Goal: Information Seeking & Learning: Check status

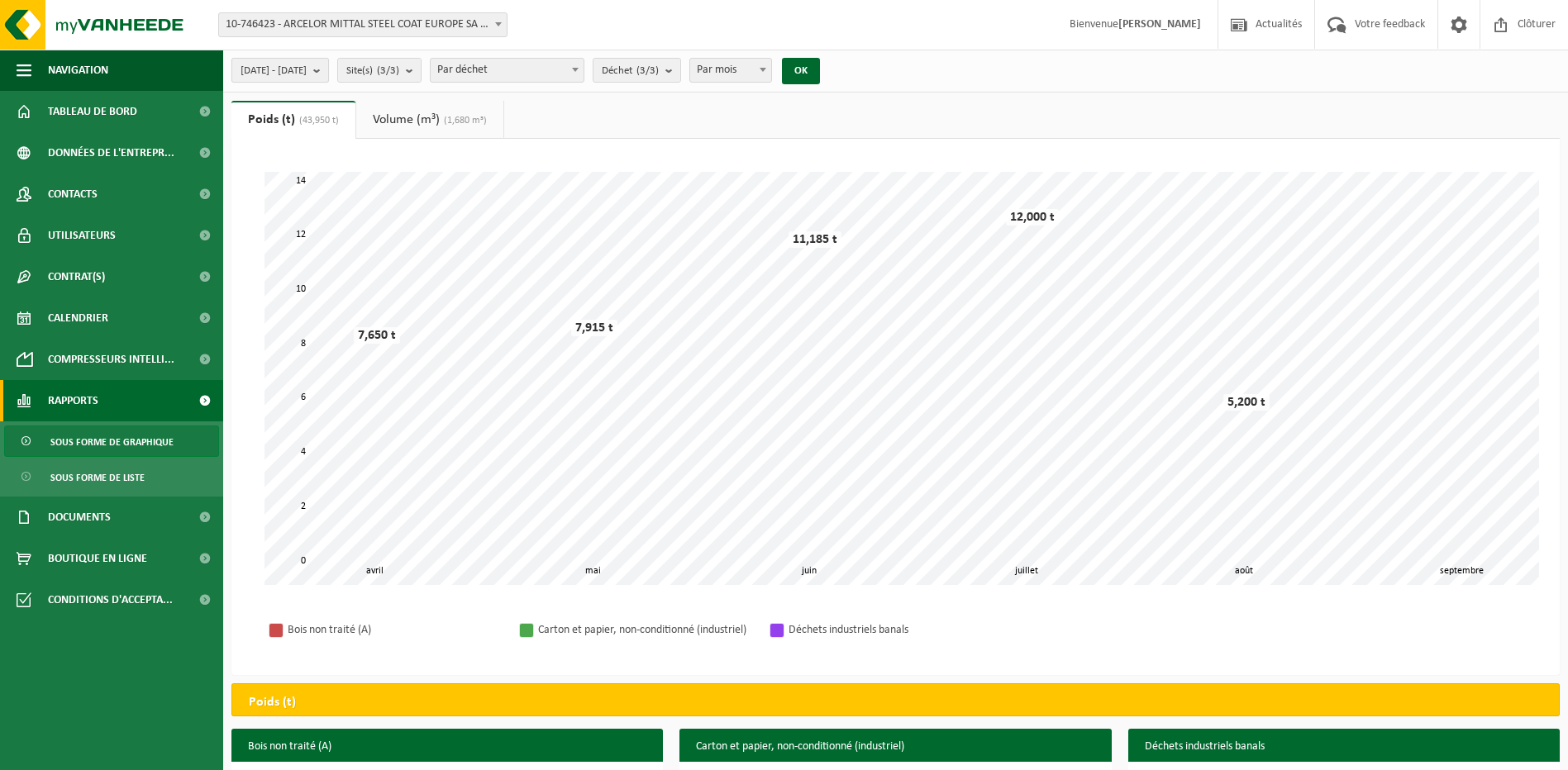
click at [328, 70] on b "submit" at bounding box center [320, 70] width 15 height 23
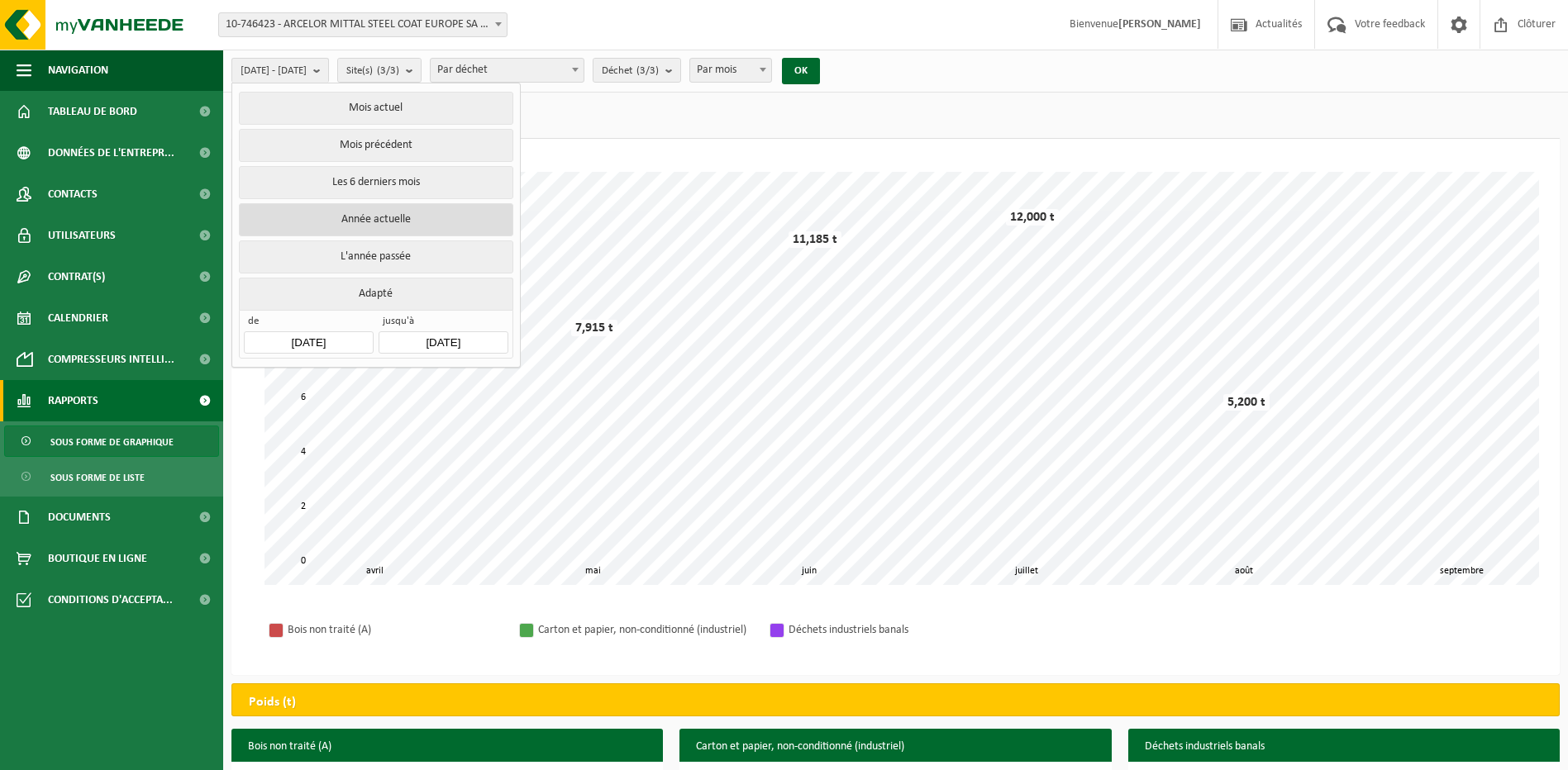
click at [363, 214] on button "Année actuelle" at bounding box center [376, 220] width 274 height 33
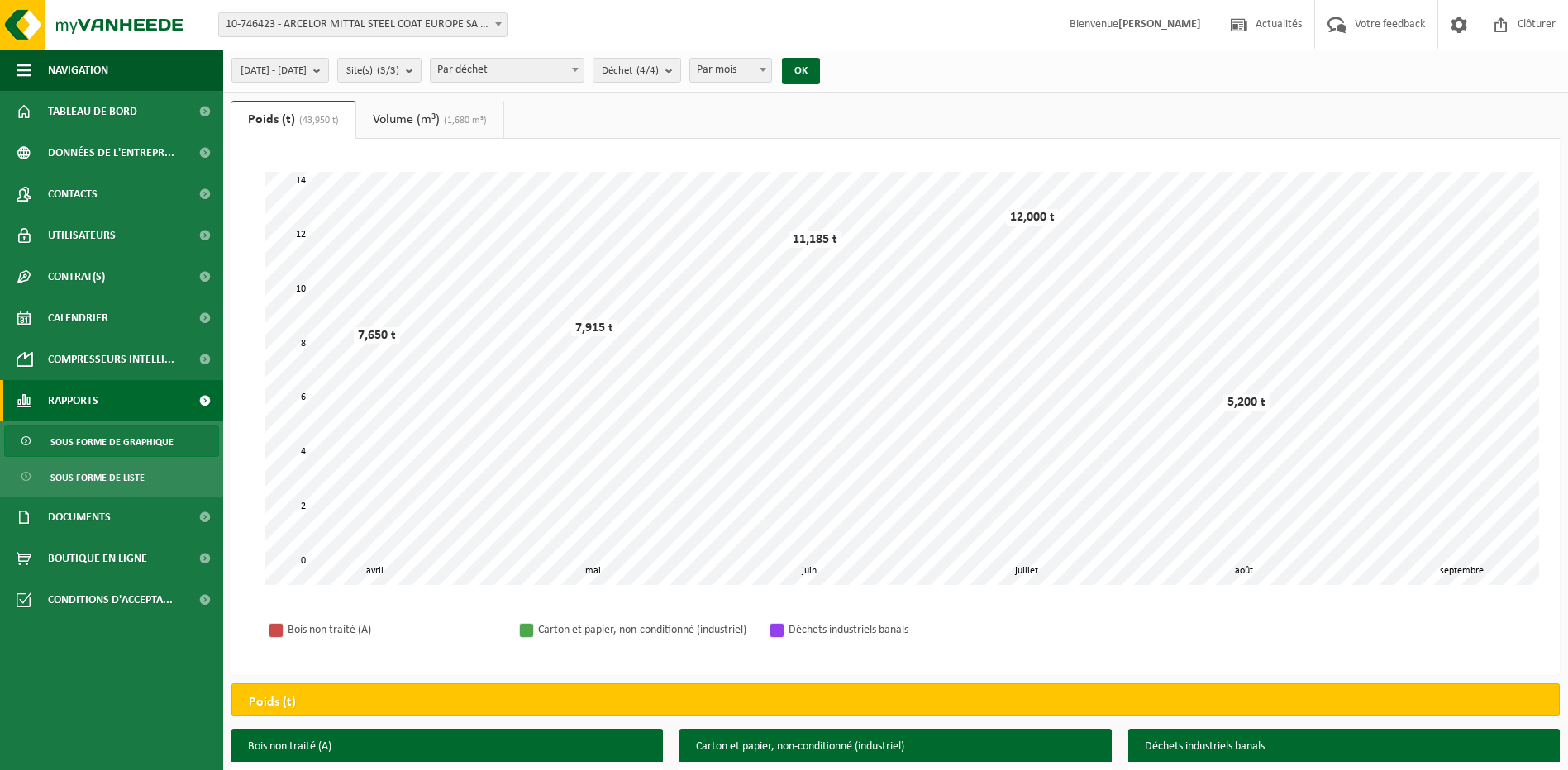
click at [767, 69] on b at bounding box center [763, 70] width 7 height 4
select select "3"
click at [820, 68] on button "OK" at bounding box center [801, 71] width 38 height 27
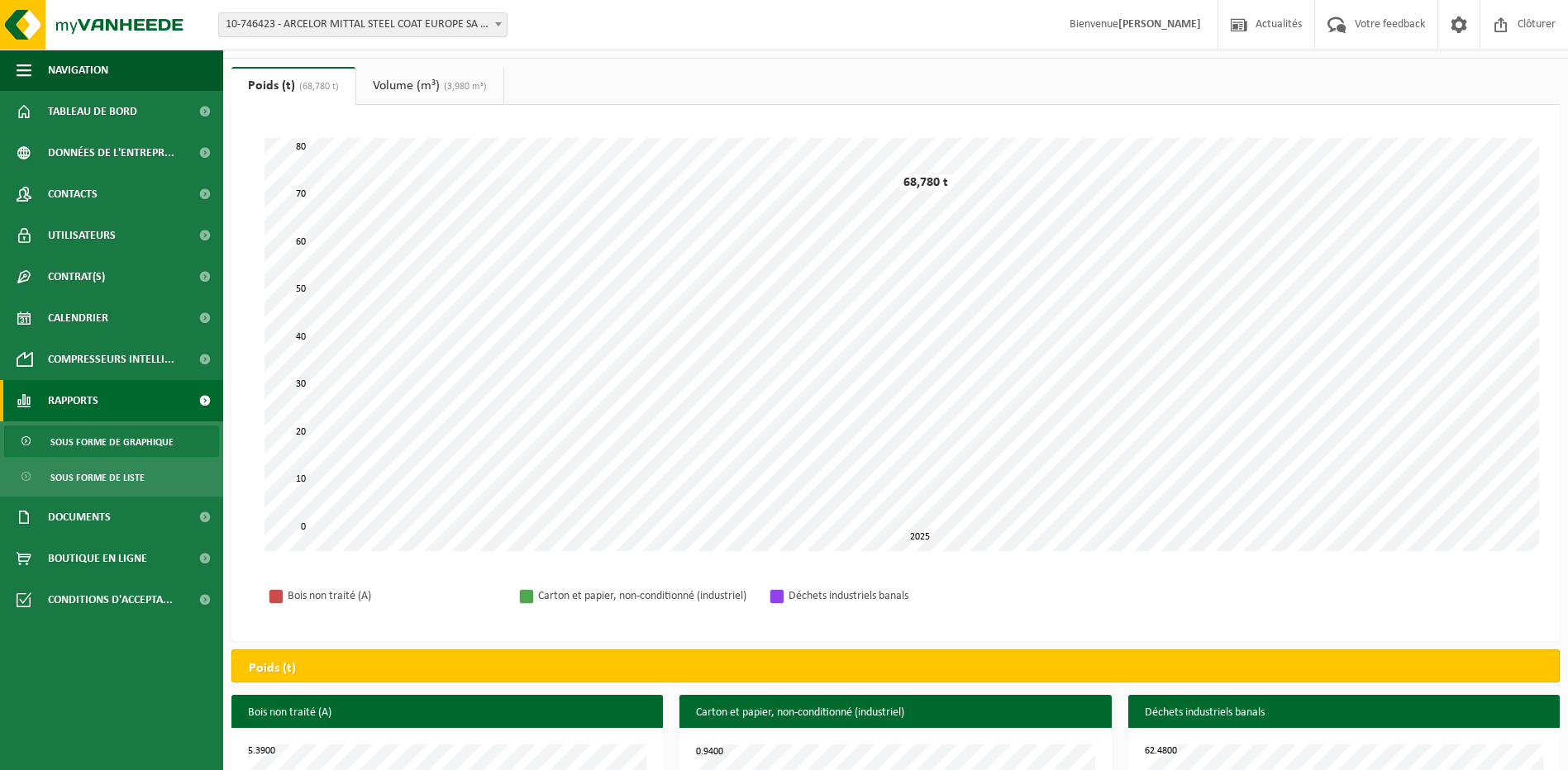
scroll to position [4, 0]
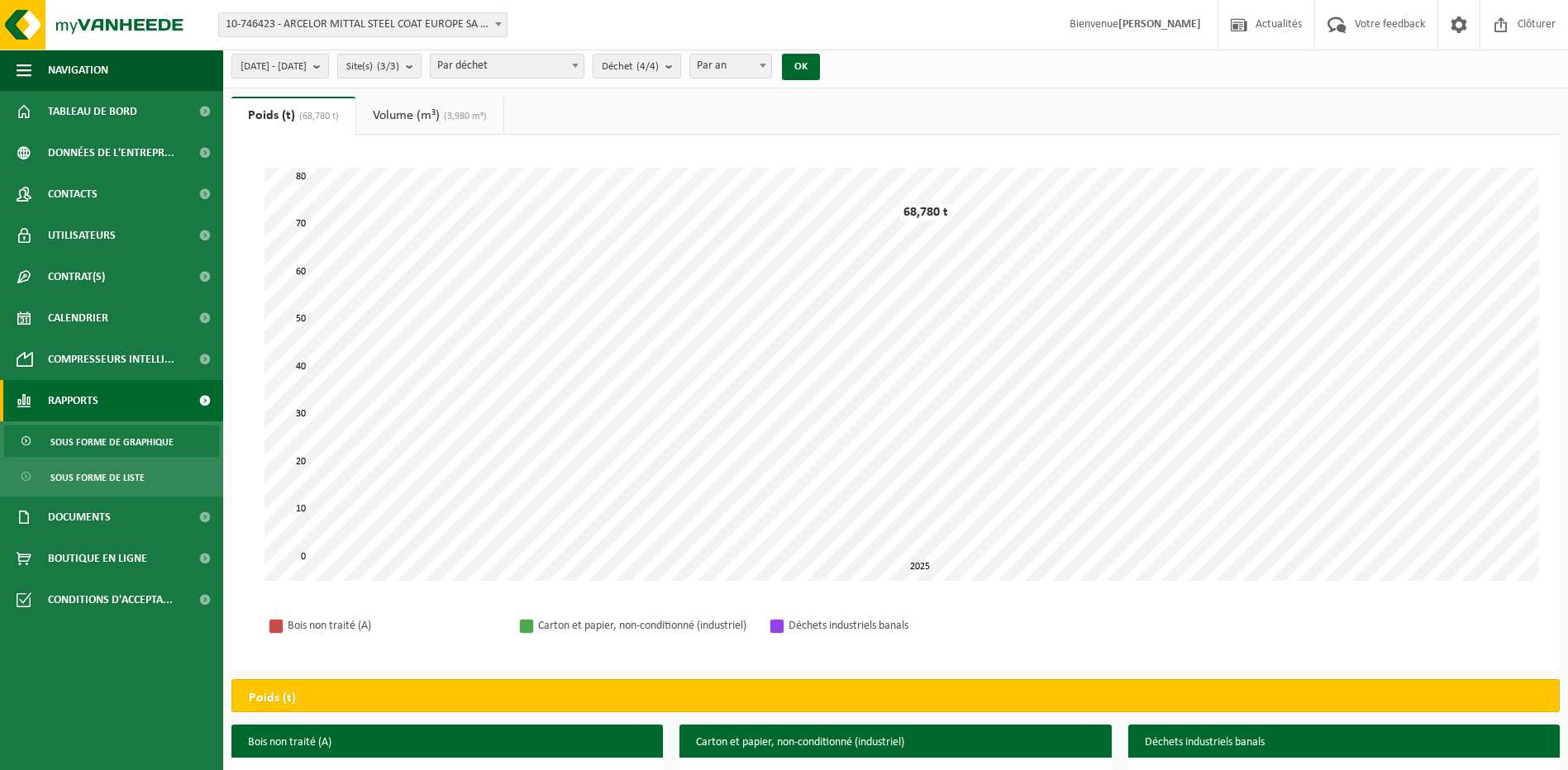
click at [414, 113] on link "Volume (m³) (3,980 m³)" at bounding box center [430, 115] width 147 height 38
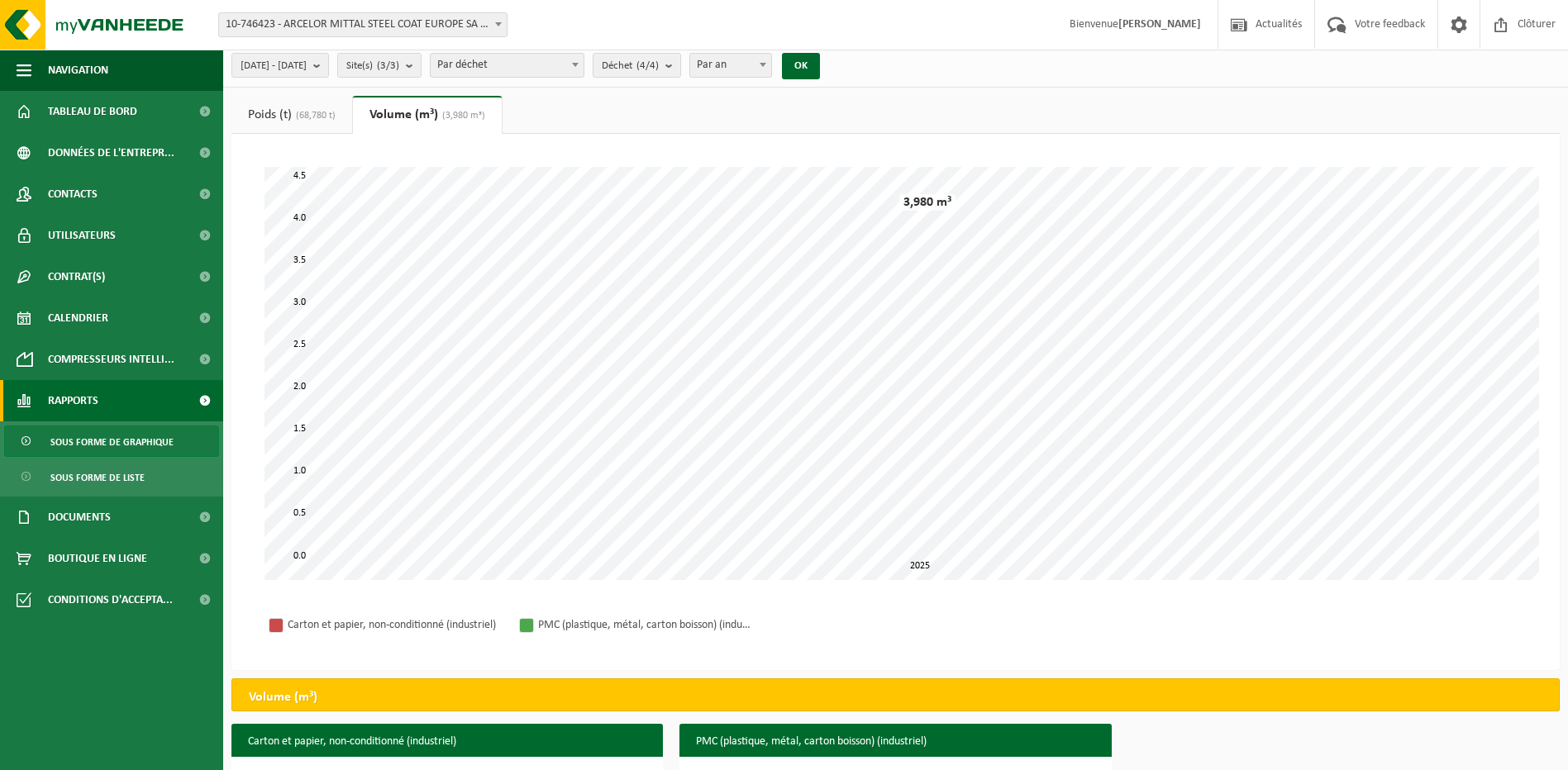
scroll to position [0, 0]
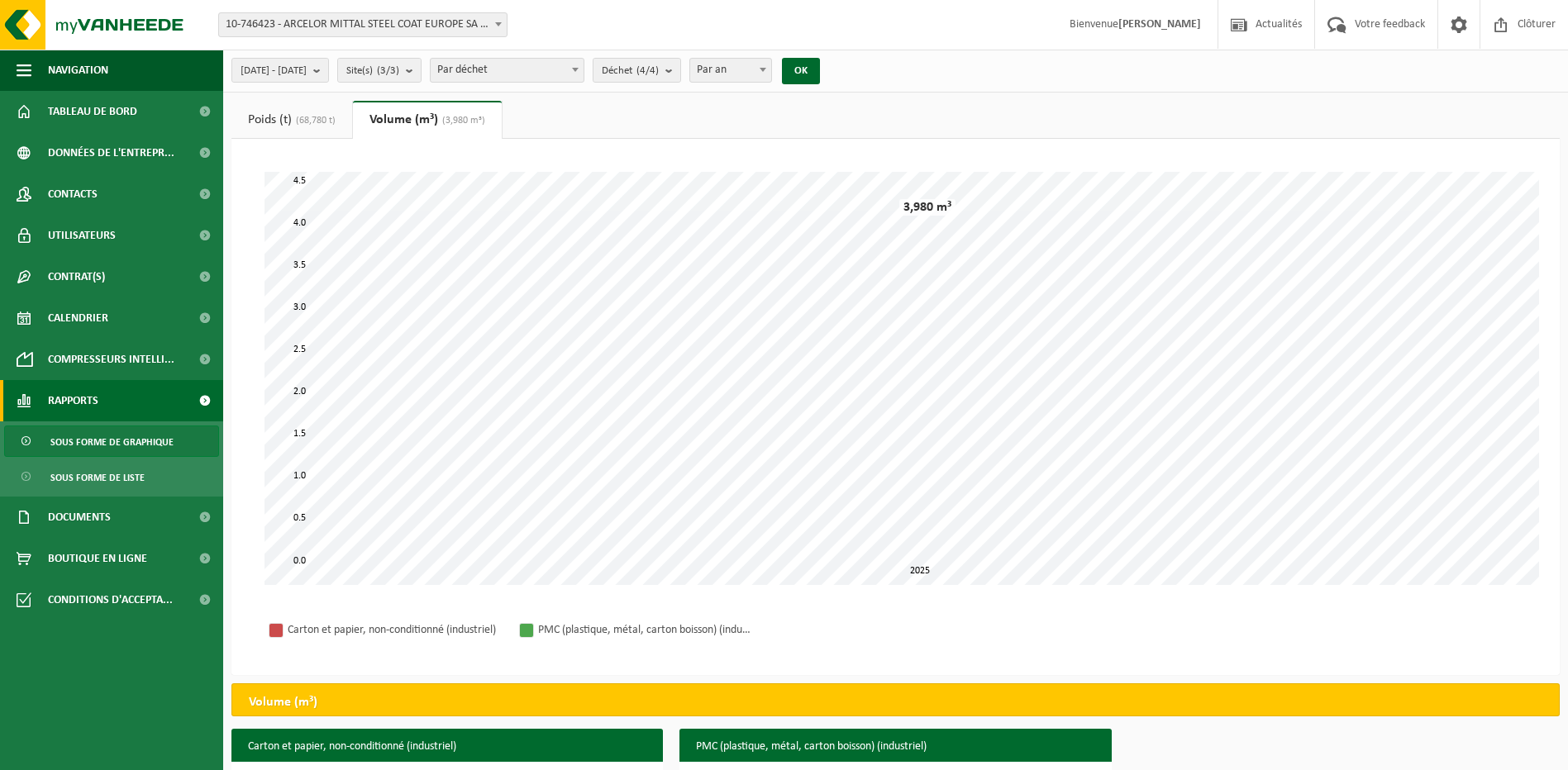
click at [269, 113] on link "Poids (t) (68,780 t)" at bounding box center [292, 120] width 121 height 38
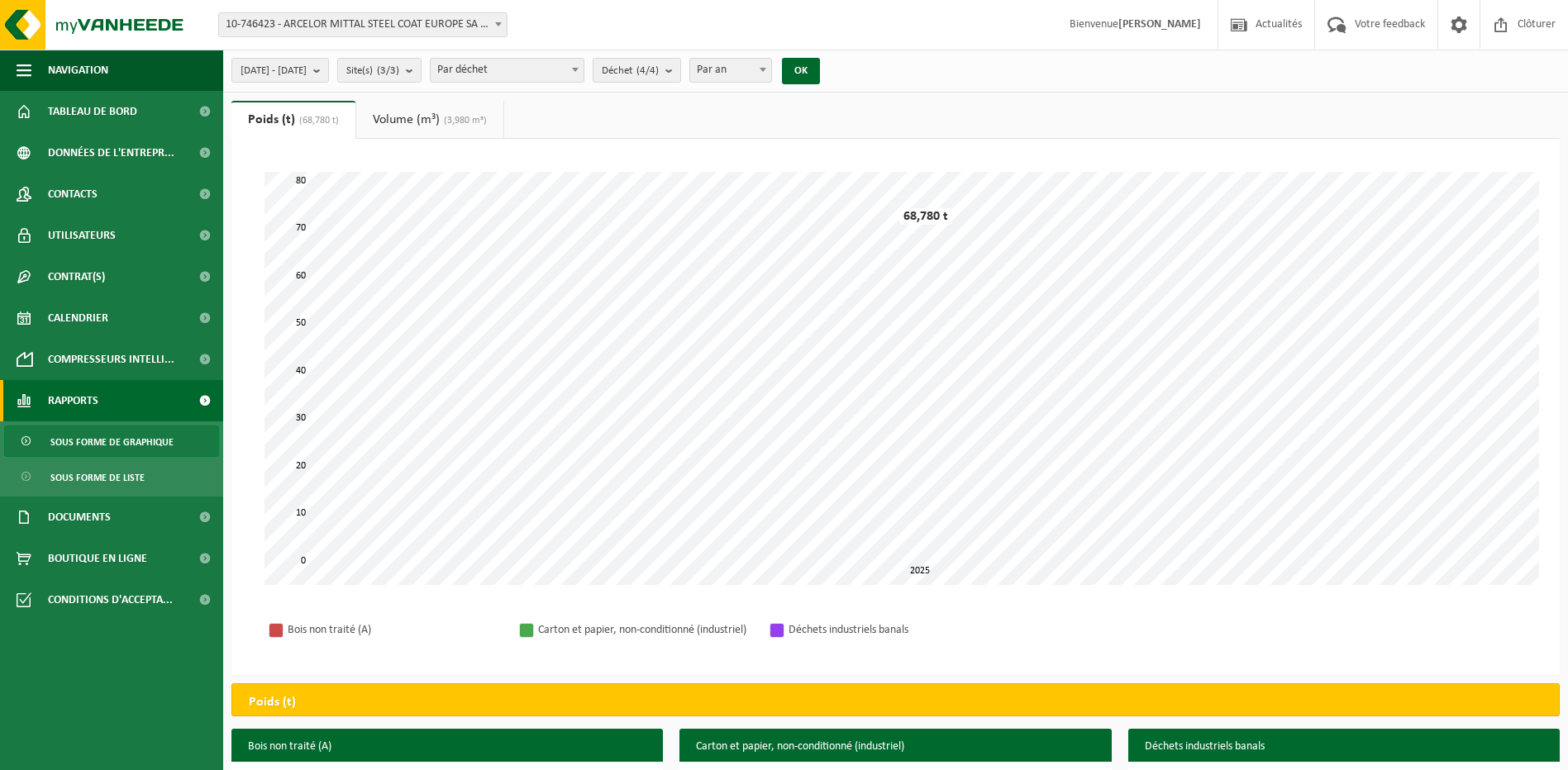
click at [424, 120] on link "Volume (m³) (3,980 m³)" at bounding box center [430, 120] width 147 height 38
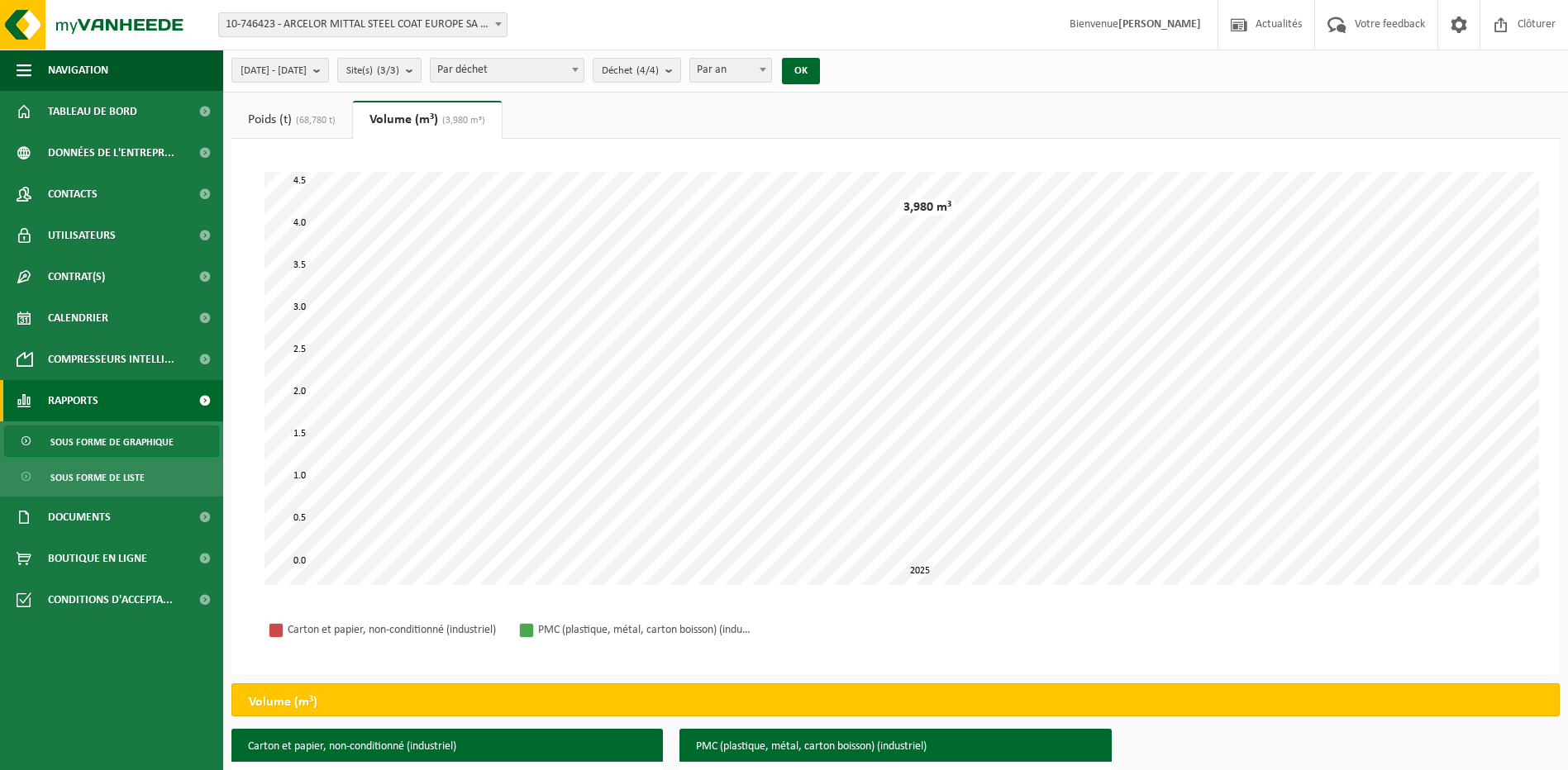
click at [287, 117] on link "Poids (t) (68,780 t)" at bounding box center [292, 120] width 121 height 38
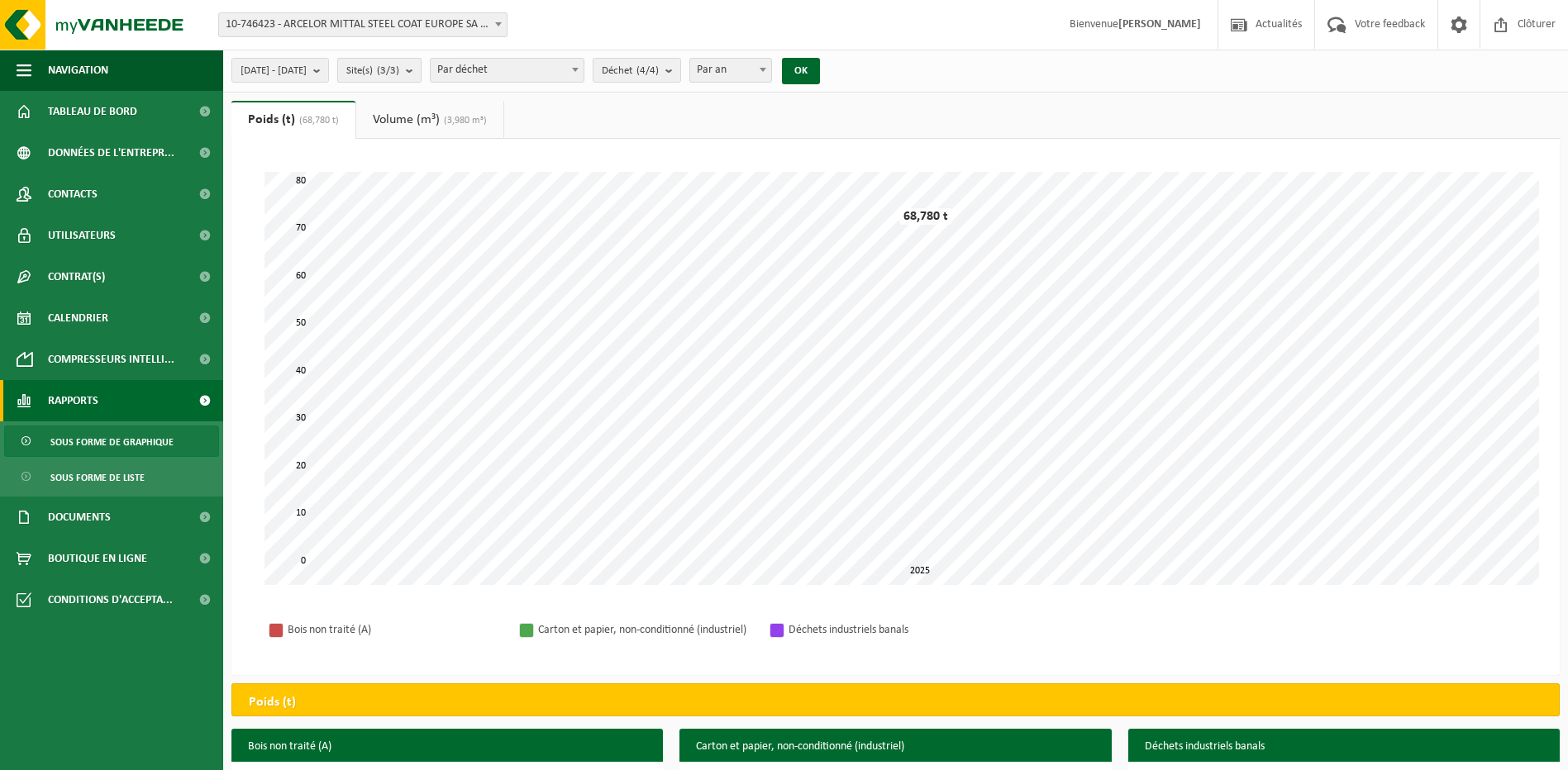
click at [420, 69] on b "submit" at bounding box center [413, 70] width 15 height 23
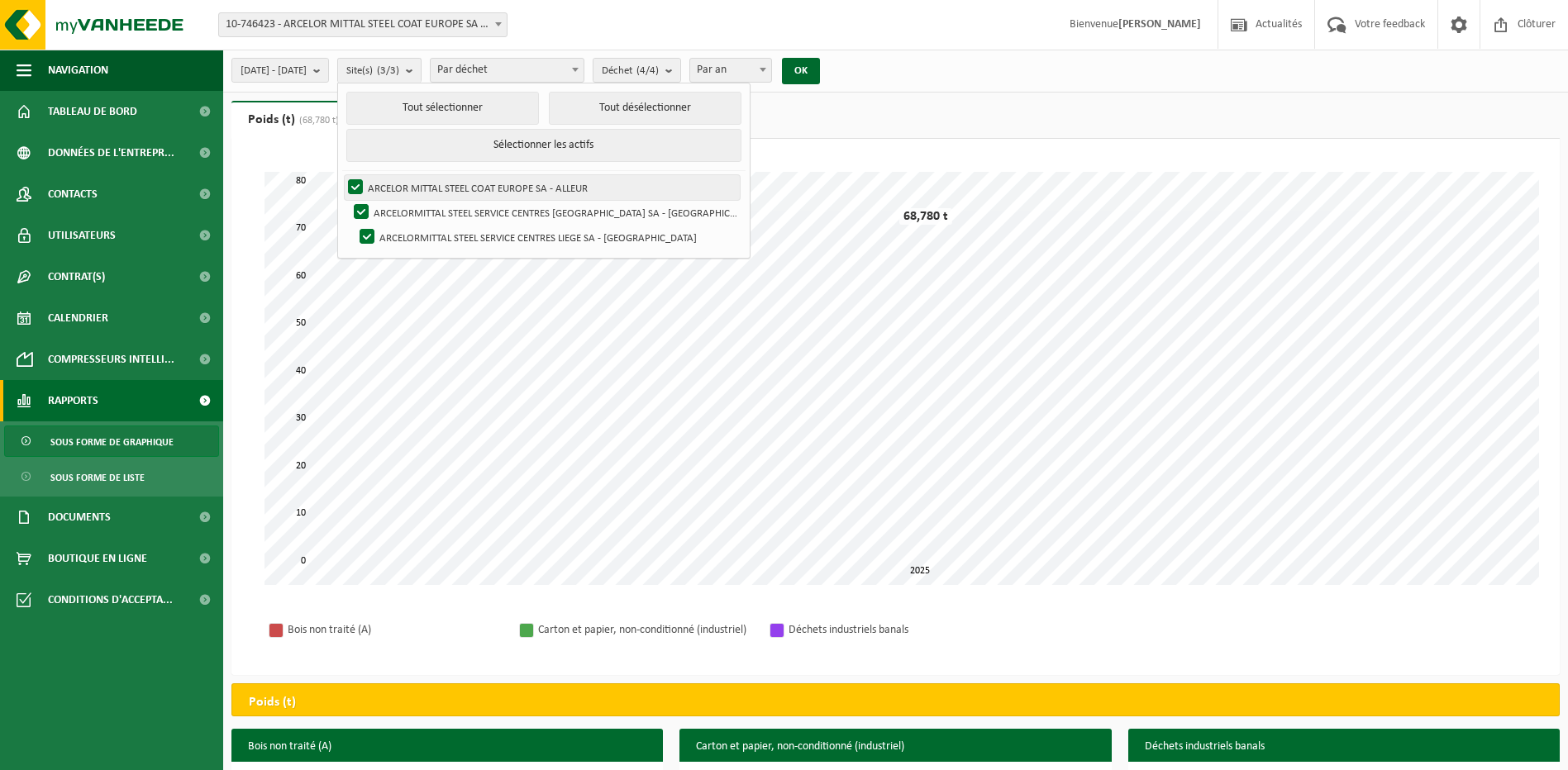
click at [469, 194] on label "ARCELOR MITTAL STEEL COAT EUROPE SA - ALLEUR" at bounding box center [542, 187] width 395 height 25
click at [342, 175] on input "ARCELOR MITTAL STEEL COAT EUROPE SA - ALLEUR" at bounding box center [341, 174] width 1 height 1
checkbox input "false"
click at [399, 208] on label "ARCELORMITTAL STEEL SERVICE CENTRES [GEOGRAPHIC_DATA] SA - [GEOGRAPHIC_DATA]" at bounding box center [545, 212] width 389 height 25
click at [348, 200] on input "ARCELORMITTAL STEEL SERVICE CENTRES [GEOGRAPHIC_DATA] SA - [GEOGRAPHIC_DATA]" at bounding box center [347, 199] width 1 height 1
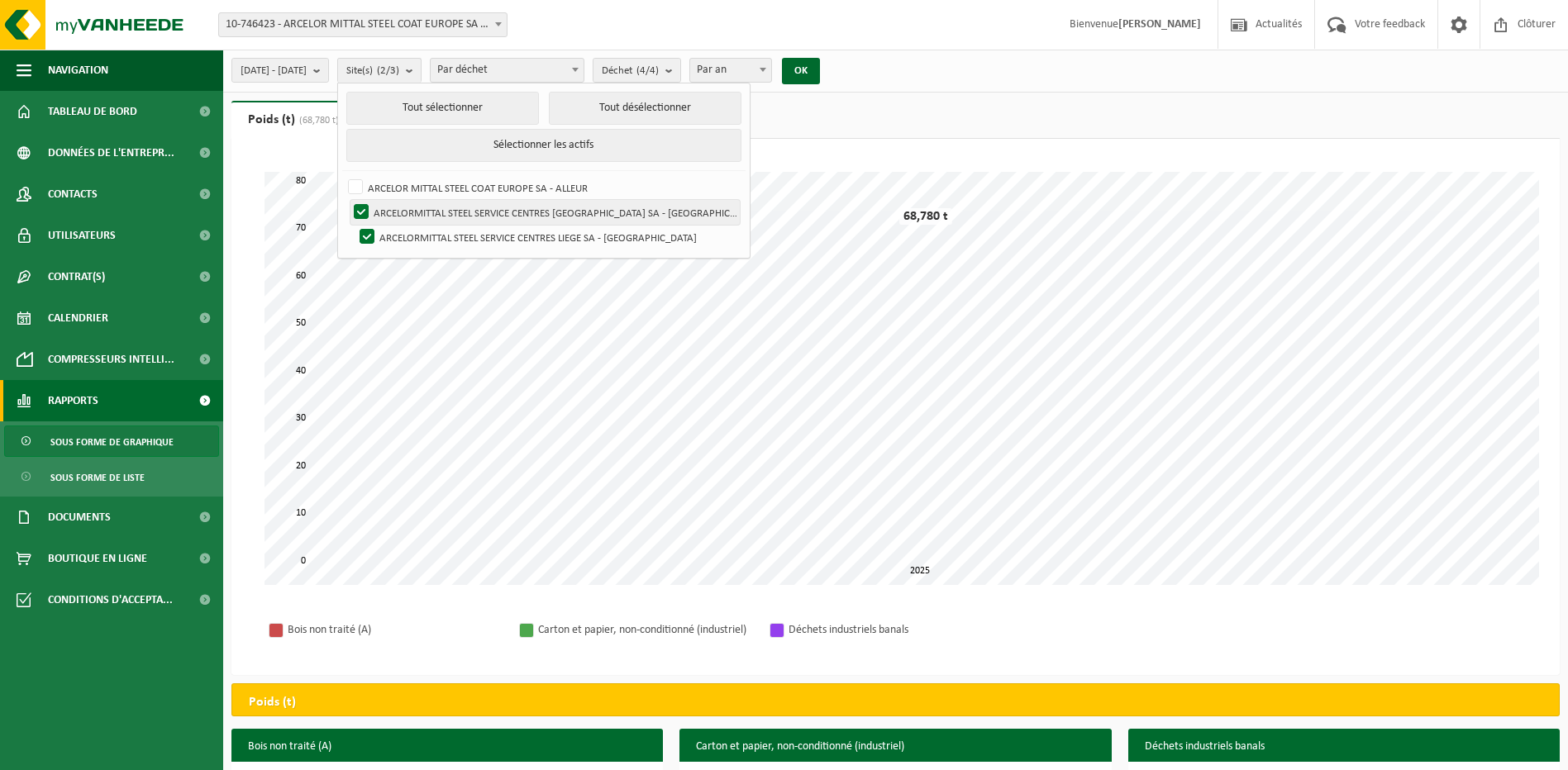
checkbox input "false"
click at [404, 231] on label "ARCELORMITTAL STEEL SERVICE CENTRES LIEGE SA - [GEOGRAPHIC_DATA]" at bounding box center [549, 237] width 384 height 25
click at [354, 225] on input "ARCELORMITTAL STEEL SERVICE CENTRES LIEGE SA - [GEOGRAPHIC_DATA]" at bounding box center [353, 224] width 1 height 1
checkbox input "false"
click at [398, 187] on label "ARCELOR MITTAL STEEL COAT EUROPE SA - ALLEUR" at bounding box center [542, 187] width 395 height 25
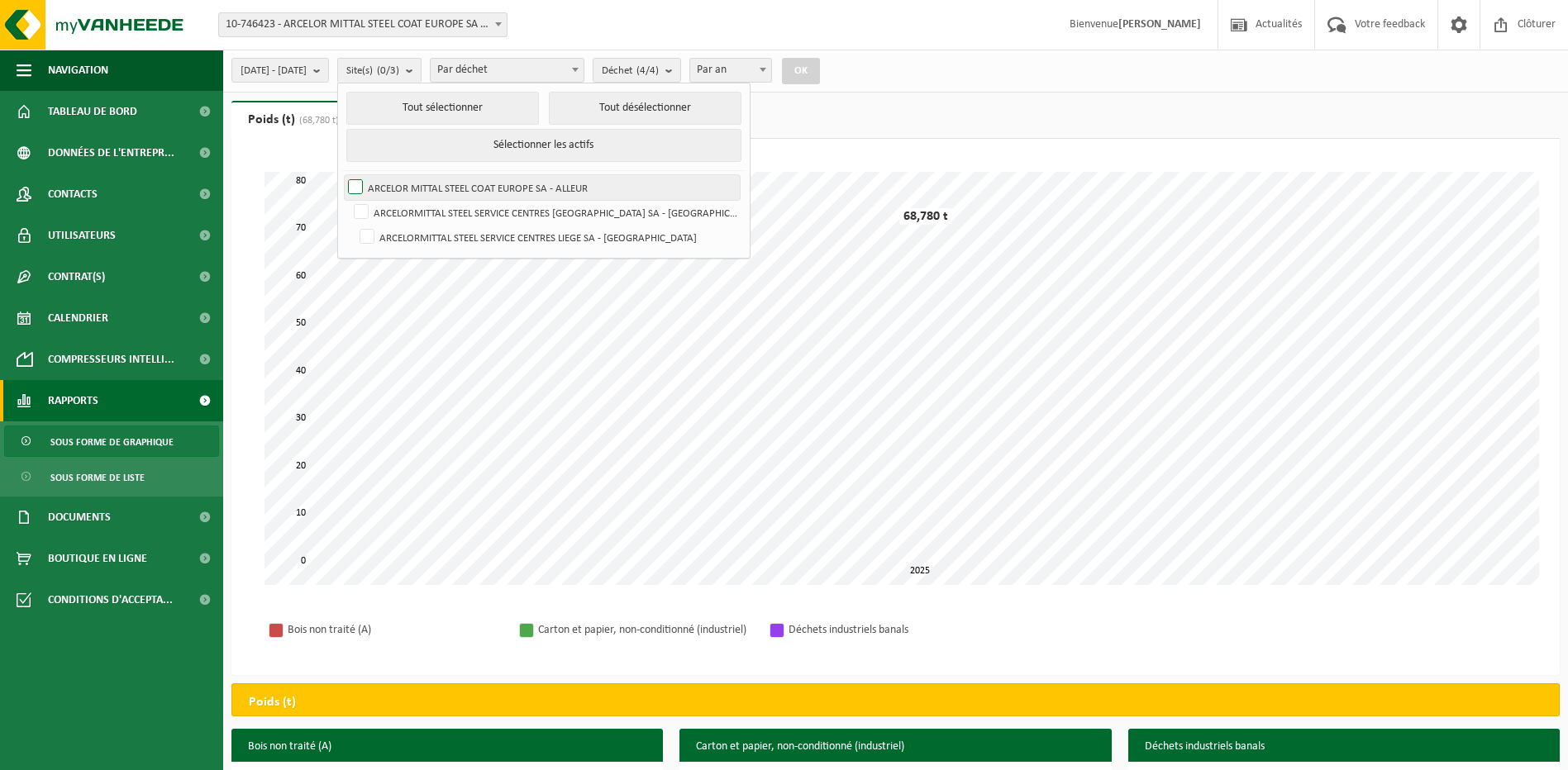
click at [342, 175] on input "ARCELOR MITTAL STEEL COAT EUROPE SA - ALLEUR" at bounding box center [341, 174] width 1 height 1
checkbox input "true"
click at [820, 65] on button "OK" at bounding box center [801, 71] width 38 height 27
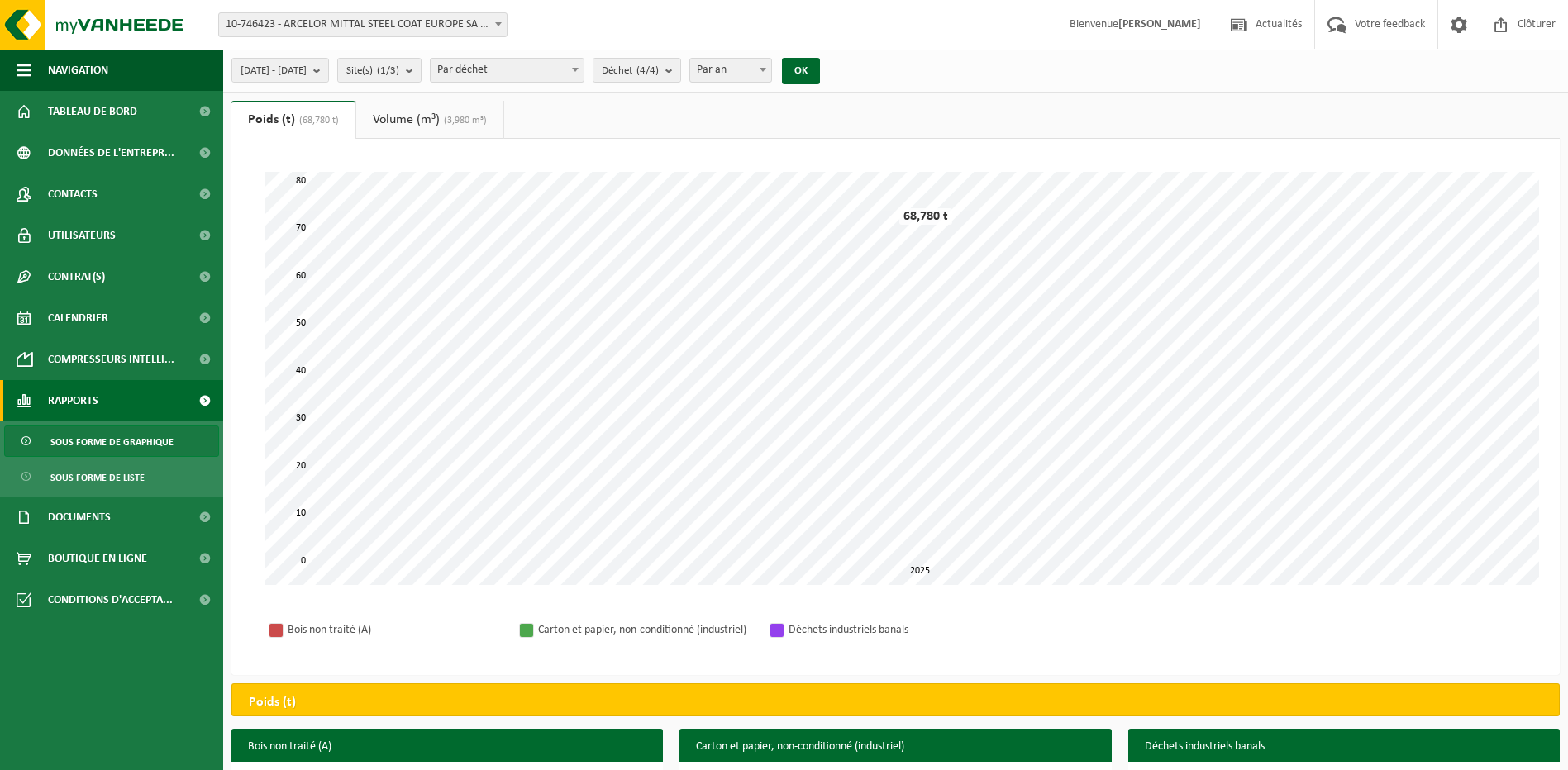
click at [431, 119] on link "Volume (m³) (3,980 m³)" at bounding box center [430, 120] width 147 height 38
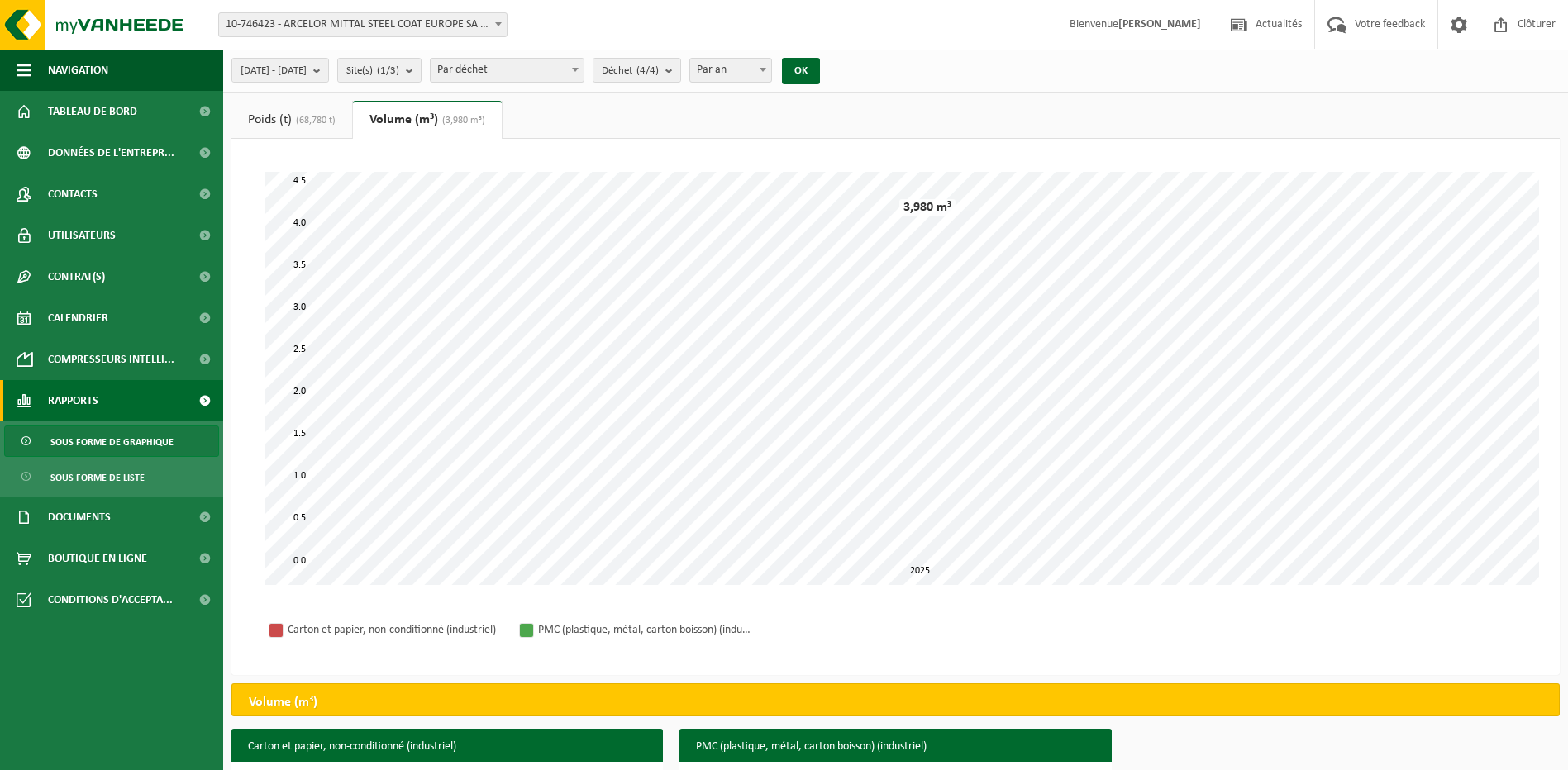
click at [292, 118] on link "Poids (t) (68,780 t)" at bounding box center [292, 120] width 121 height 38
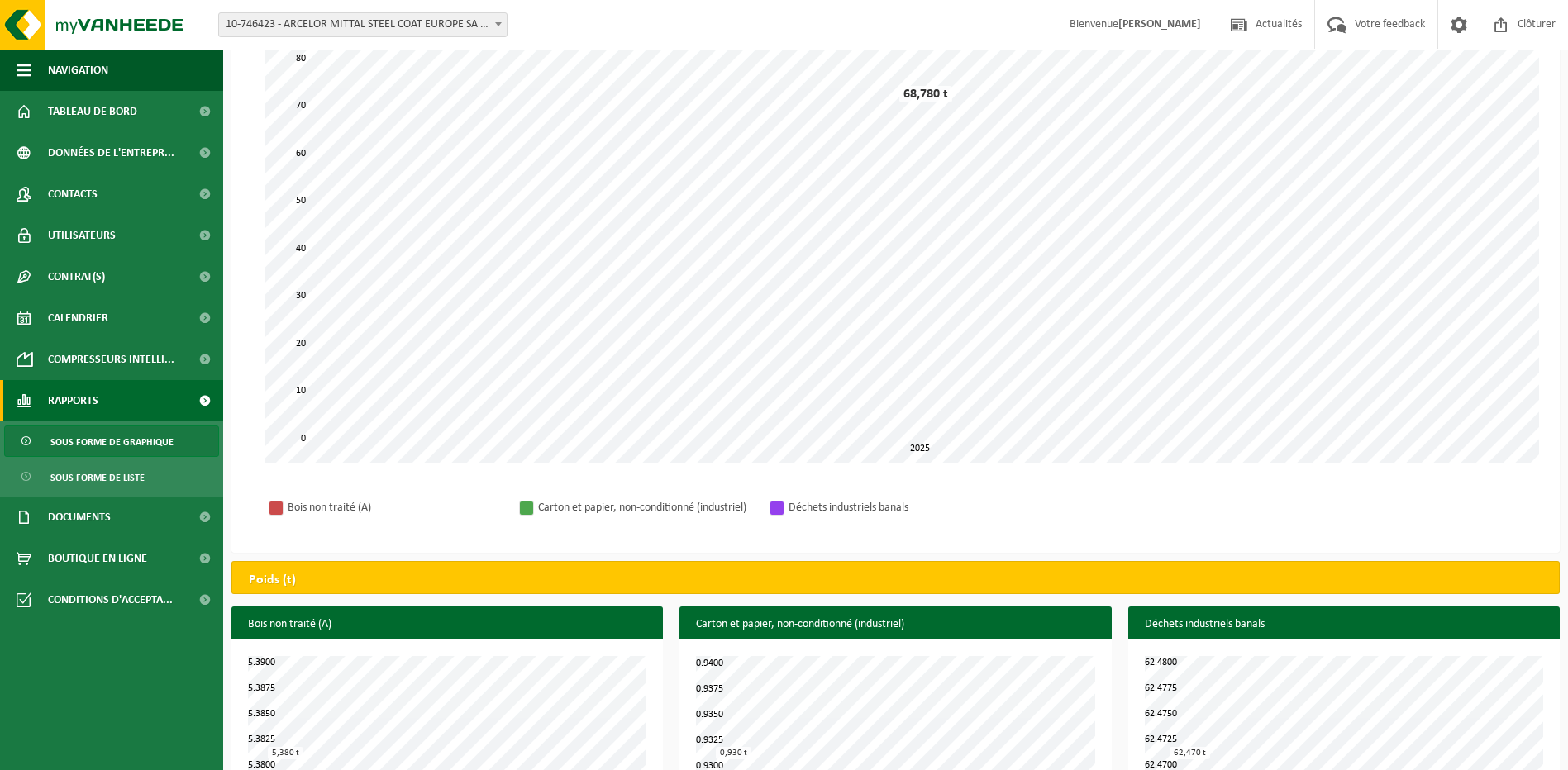
scroll to position [156, 0]
